Goal: Transaction & Acquisition: Purchase product/service

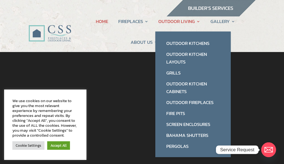
click at [178, 20] on link "OUTDOOR LIVING" at bounding box center [179, 21] width 42 height 21
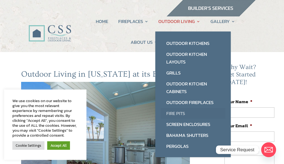
click at [177, 110] on link "Fire Pits" at bounding box center [193, 113] width 65 height 11
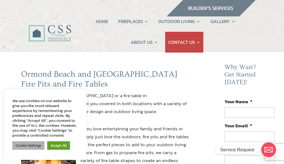
click at [35, 144] on link "Cookie Settings" at bounding box center [28, 146] width 32 height 9
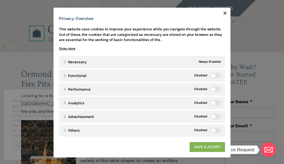
click at [204, 145] on link "SAVE & ACCEPT" at bounding box center [207, 148] width 35 height 10
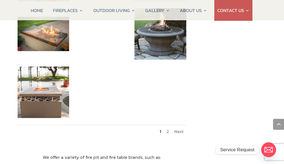
scroll to position [625, 4]
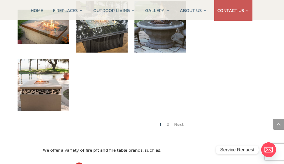
click at [178, 121] on link "Next" at bounding box center [178, 124] width 9 height 7
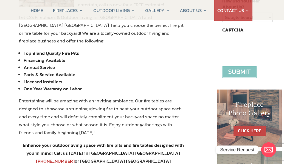
scroll to position [194, 2]
